Goal: Task Accomplishment & Management: Use online tool/utility

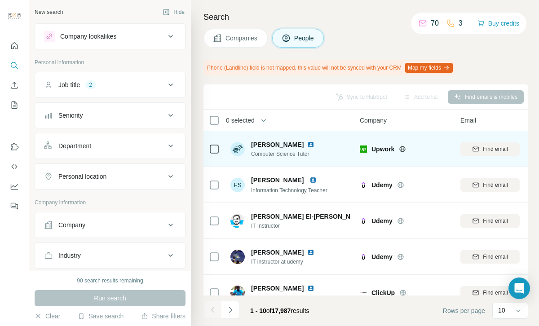
click at [314, 146] on div "[PERSON_NAME] Computer Science Tutor" at bounding box center [289, 149] width 119 height 25
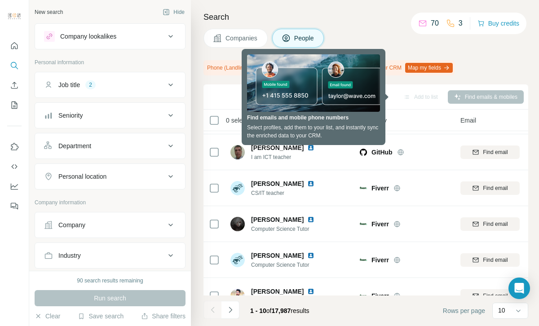
scroll to position [195, 0]
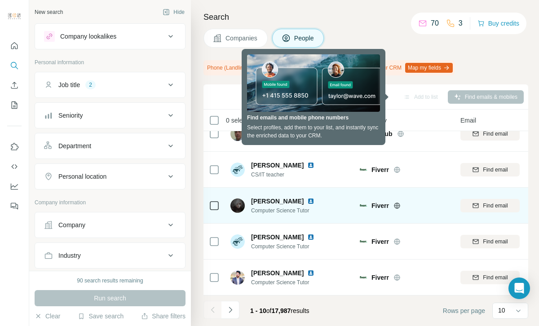
click at [346, 202] on div "[PERSON_NAME] Computer Science Tutor" at bounding box center [289, 205] width 119 height 25
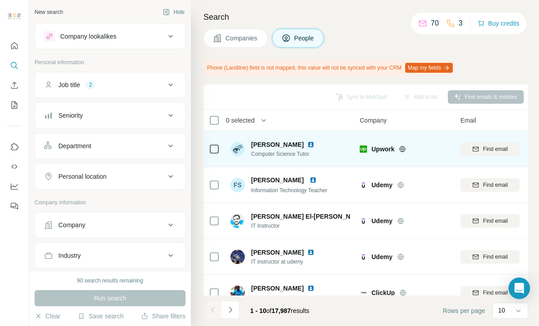
click at [277, 146] on span "[PERSON_NAME]" at bounding box center [277, 144] width 53 height 9
click at [238, 148] on img at bounding box center [237, 149] width 14 height 14
click at [383, 151] on span "Upwork" at bounding box center [382, 149] width 23 height 9
click at [281, 144] on div "[PERSON_NAME]" at bounding box center [288, 144] width 74 height 9
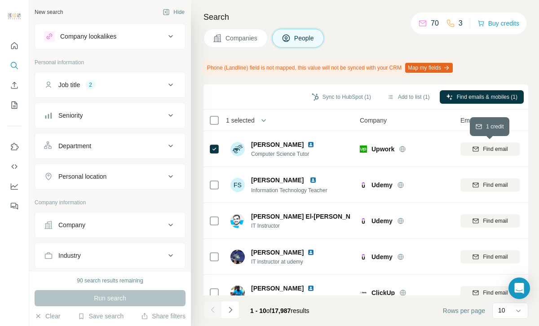
drag, startPoint x: 501, startPoint y: 152, endPoint x: 484, endPoint y: 108, distance: 47.2
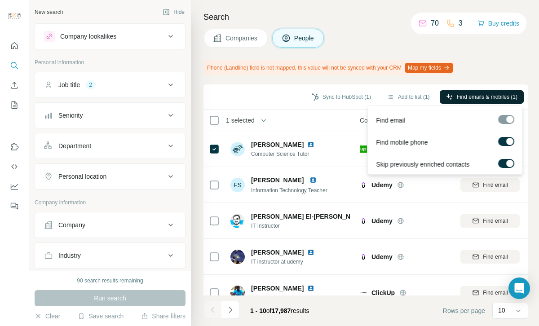
click at [486, 97] on span "Find emails & mobiles (1)" at bounding box center [487, 97] width 61 height 8
click at [488, 82] on div "Search Companies People Phone (Landline) field is not mapped, this value will n…" at bounding box center [365, 163] width 348 height 326
click at [476, 98] on span "Find emails & mobiles (1)" at bounding box center [487, 97] width 61 height 8
click at [476, 97] on span "Find emails & mobiles (1)" at bounding box center [487, 97] width 61 height 8
